Goal: Task Accomplishment & Management: Manage account settings

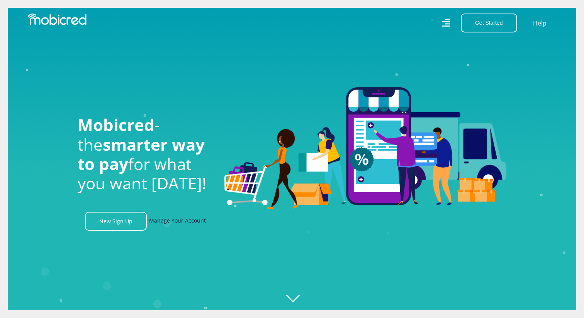
click at [199, 223] on link "Manage Your Account" at bounding box center [177, 221] width 57 height 19
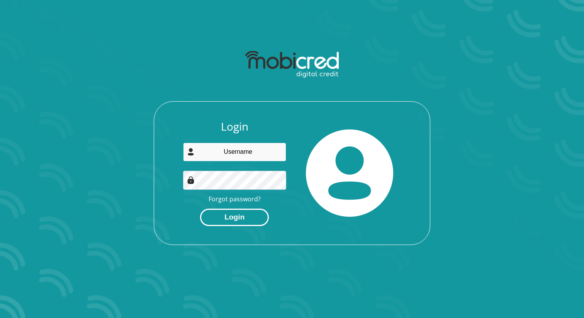
type input "[EMAIL_ADDRESS][DOMAIN_NAME]"
click at [232, 215] on button "Login" at bounding box center [234, 217] width 69 height 17
